Goal: Task Accomplishment & Management: Manage account settings

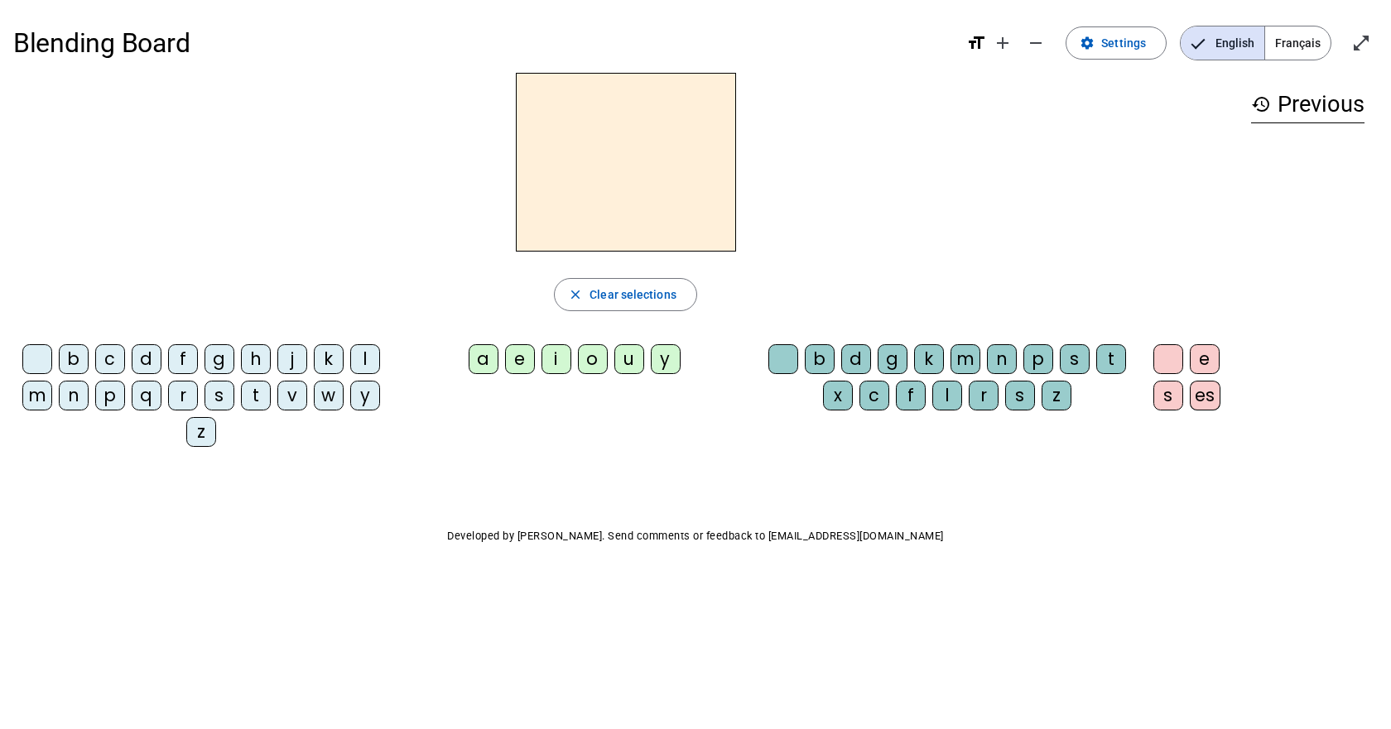
click at [1312, 46] on span "Français" at bounding box center [1297, 42] width 65 height 33
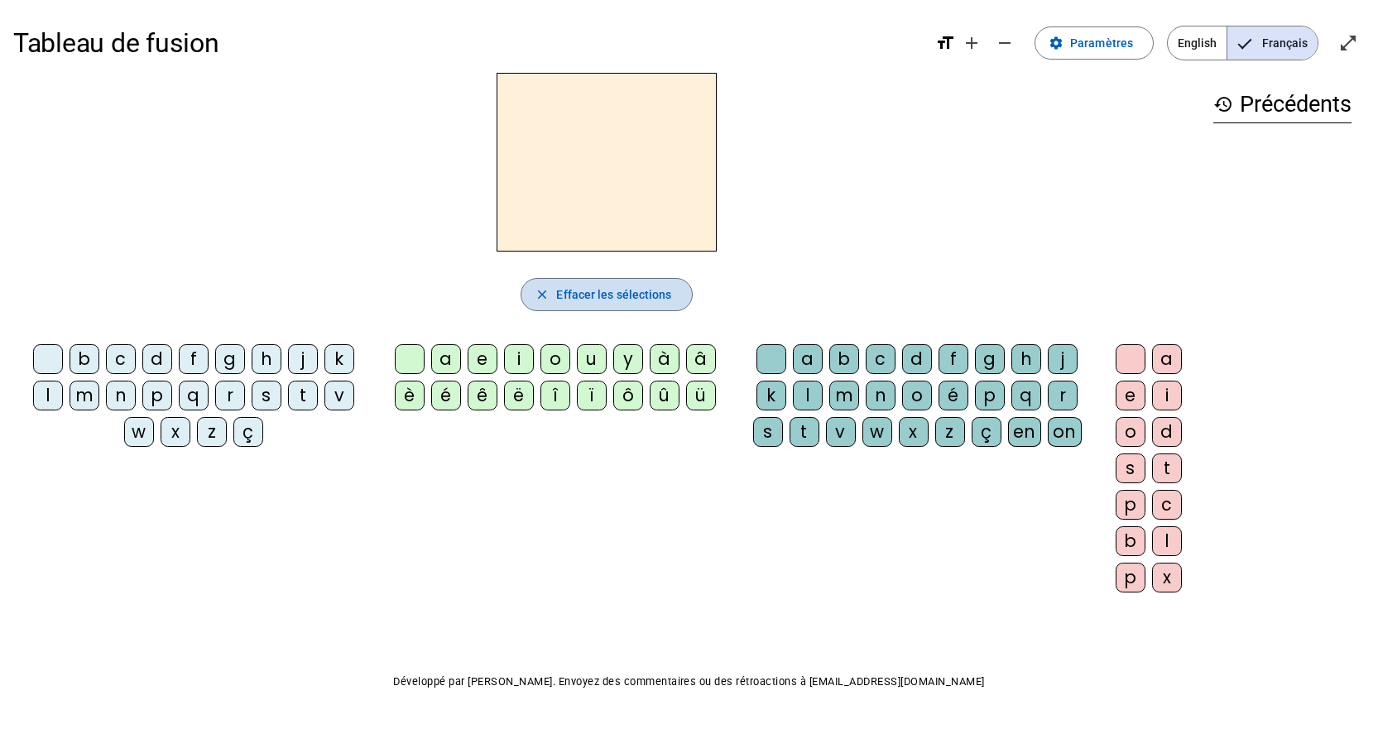
click at [665, 291] on span "Effacer les sélections" at bounding box center [613, 295] width 115 height 20
click at [1100, 43] on span "Paramètres" at bounding box center [1101, 43] width 63 height 20
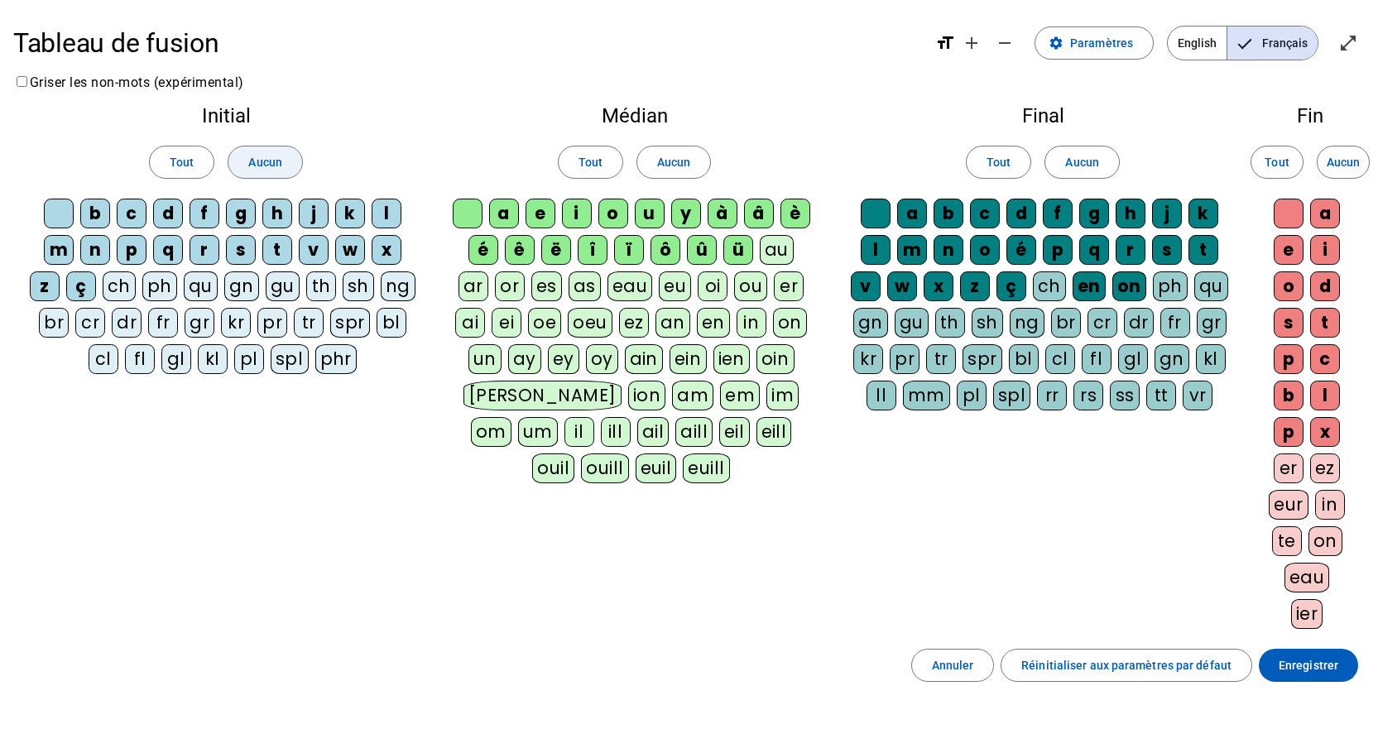
click at [286, 168] on span at bounding box center [264, 162] width 73 height 40
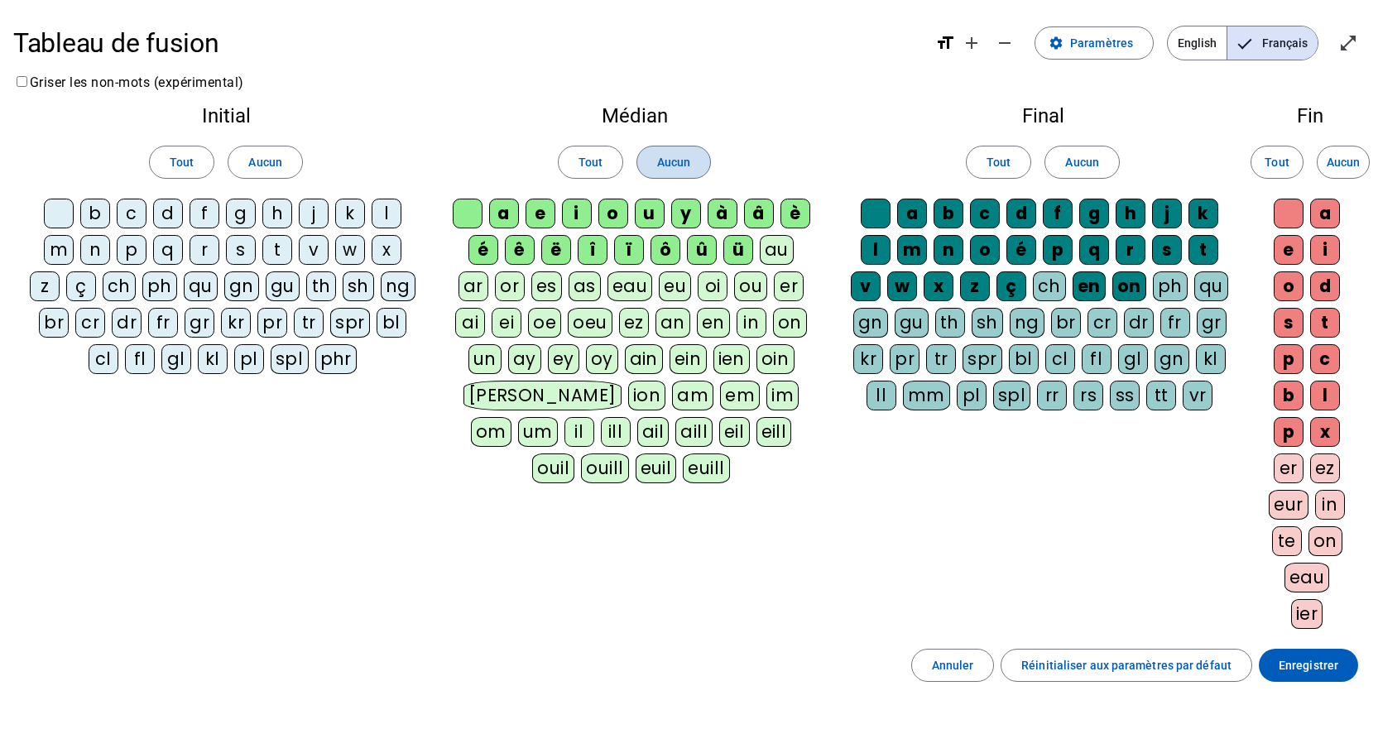
click at [684, 161] on span "Aucun" at bounding box center [673, 162] width 33 height 20
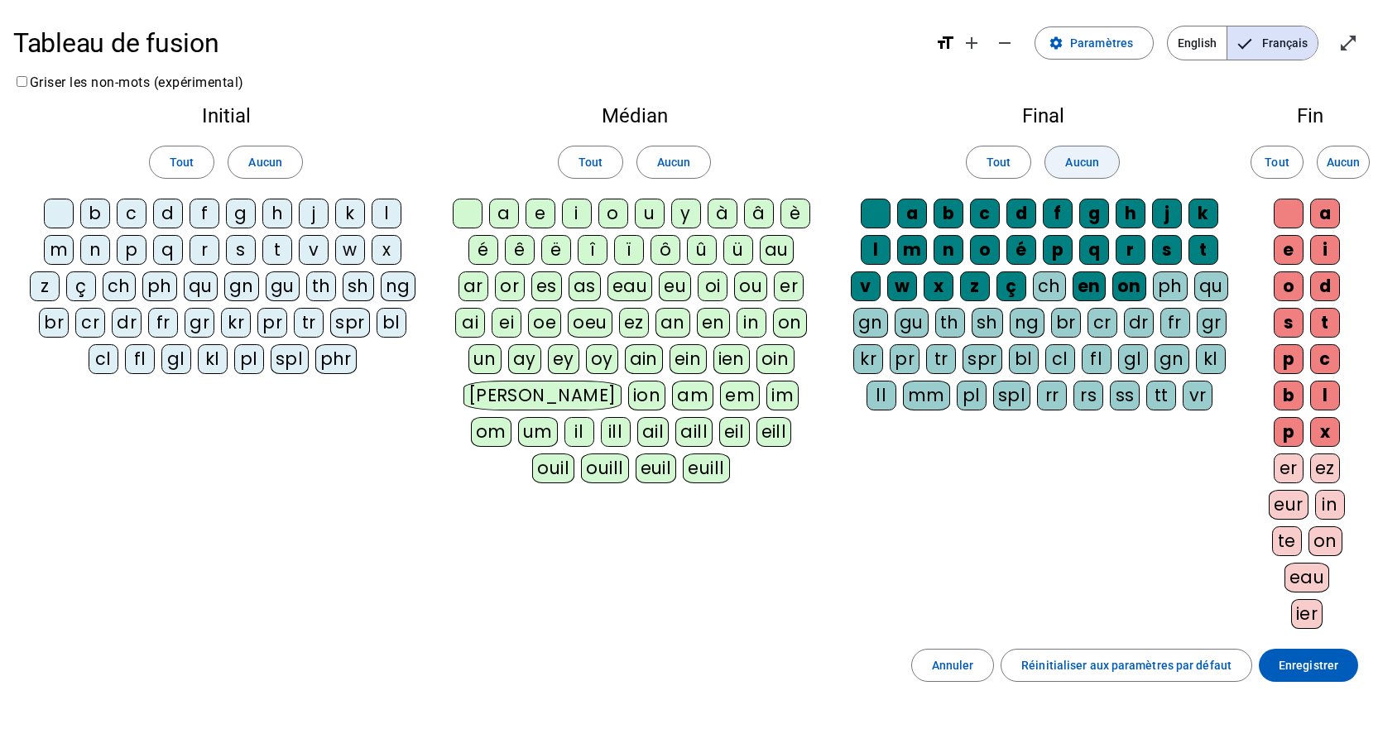
click at [1054, 165] on span at bounding box center [1082, 162] width 73 height 40
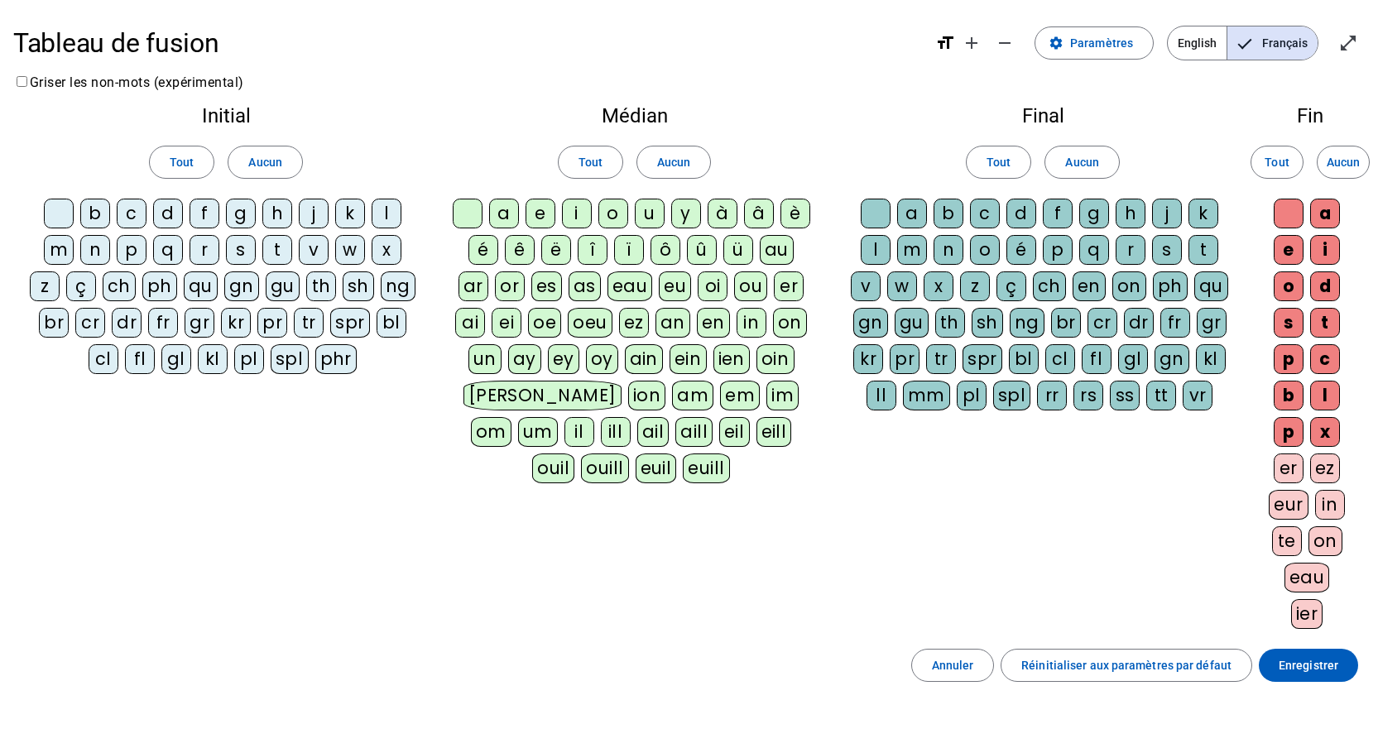
click at [57, 254] on div "m" at bounding box center [59, 250] width 30 height 30
click at [125, 248] on div "p" at bounding box center [132, 250] width 30 height 30
click at [387, 218] on div "l" at bounding box center [387, 214] width 30 height 30
click at [207, 249] on div "r" at bounding box center [205, 250] width 30 height 30
click at [315, 252] on div "v" at bounding box center [314, 250] width 30 height 30
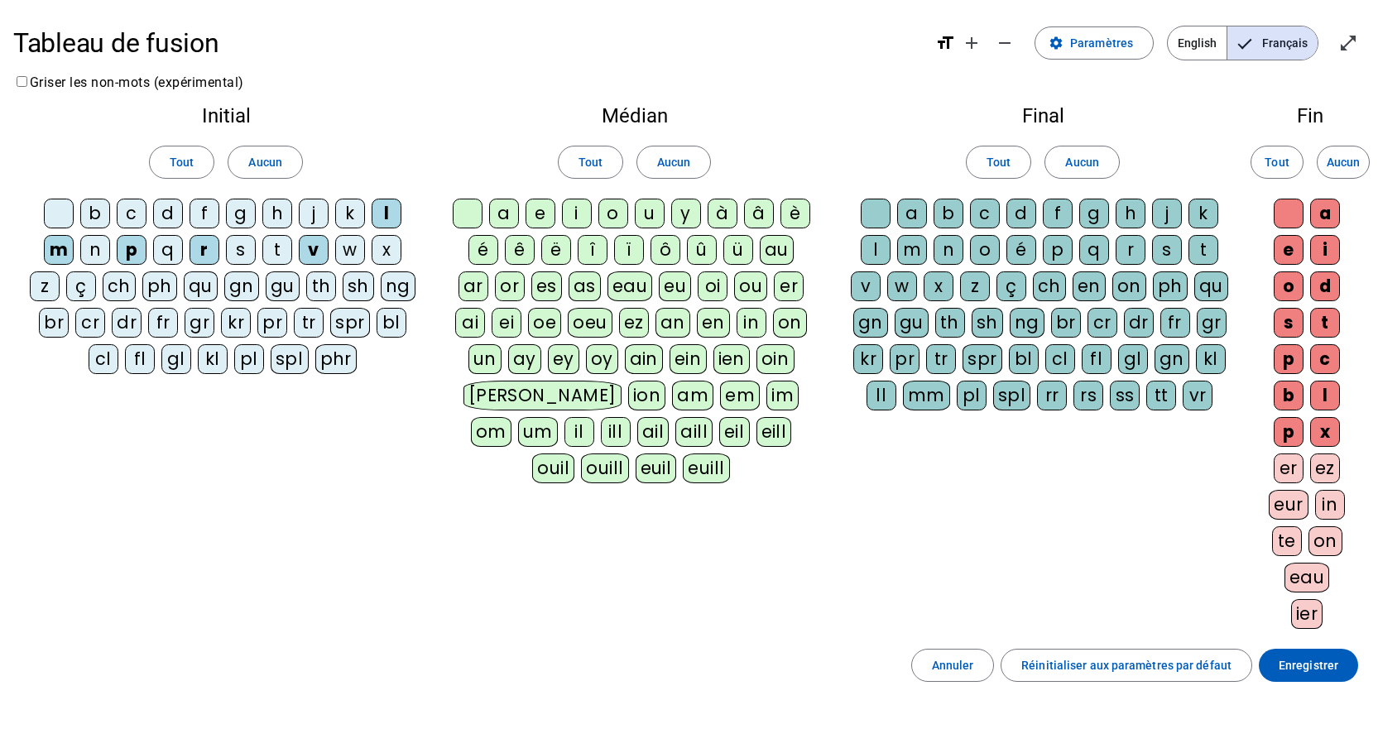
click at [170, 216] on div "d" at bounding box center [168, 214] width 30 height 30
click at [612, 209] on div "o" at bounding box center [614, 214] width 30 height 30
click at [580, 212] on div "i" at bounding box center [577, 214] width 30 height 30
click at [501, 215] on div "a" at bounding box center [504, 214] width 30 height 30
click at [1202, 253] on div "t" at bounding box center [1204, 250] width 30 height 30
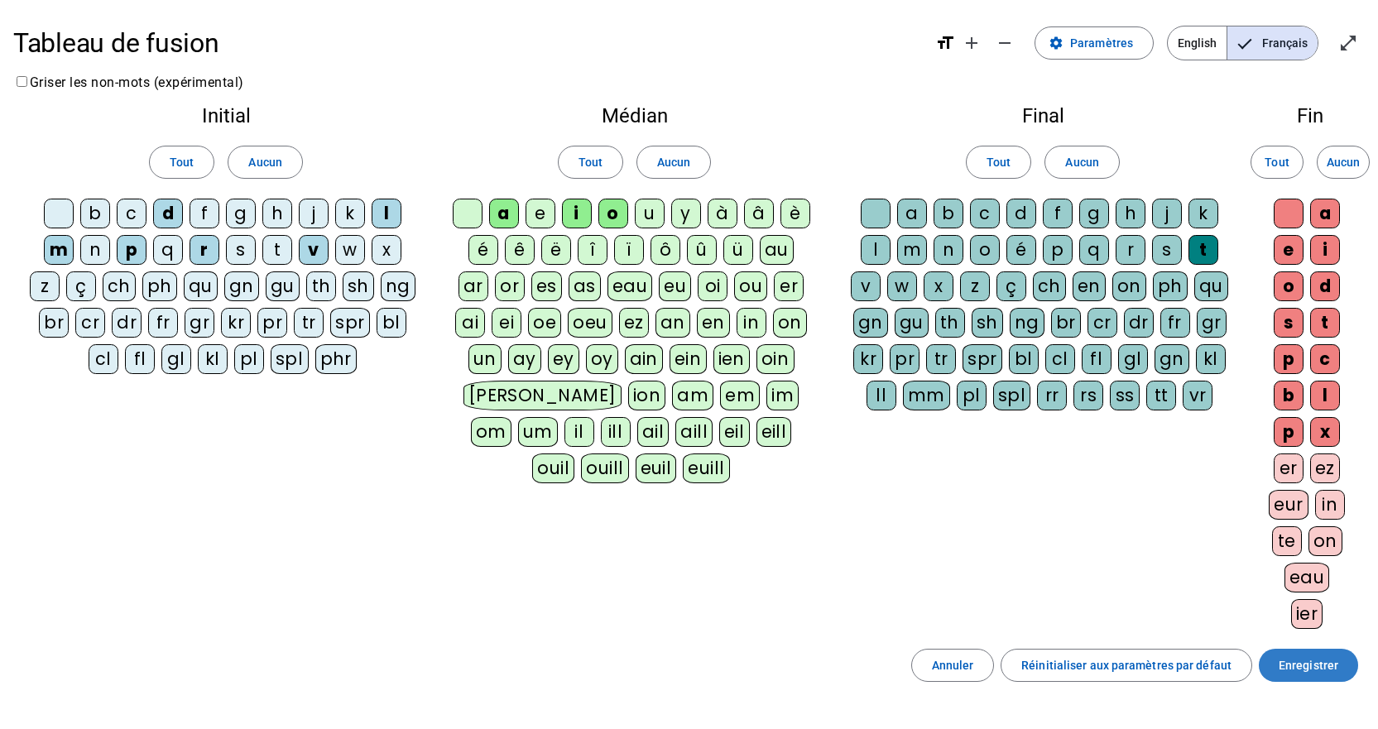
click at [1335, 657] on span "Enregistrer" at bounding box center [1309, 666] width 60 height 20
